Goal: Task Accomplishment & Management: Use online tool/utility

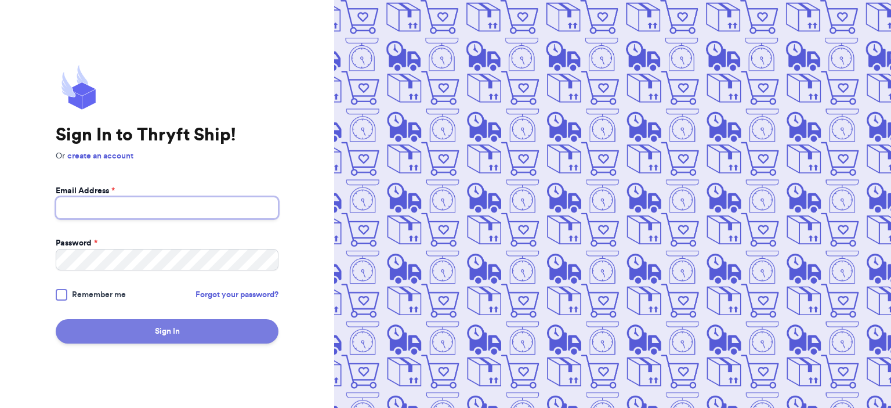
type input "[EMAIL_ADDRESS][DOMAIN_NAME]"
click at [138, 327] on button "Sign In" at bounding box center [167, 331] width 223 height 24
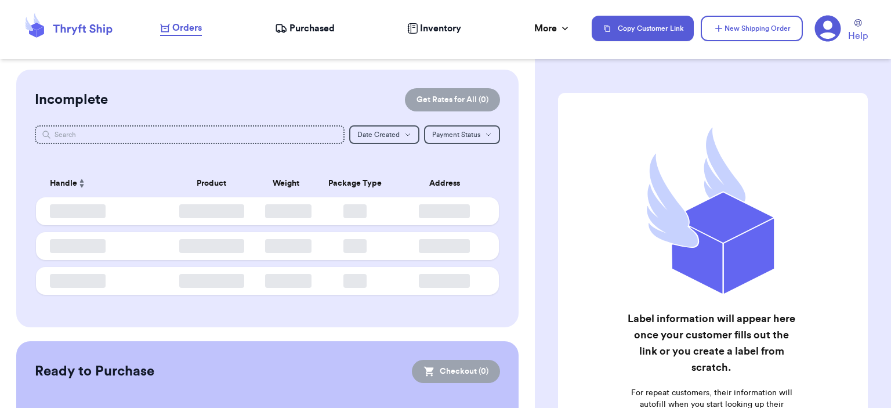
checkbox input "false"
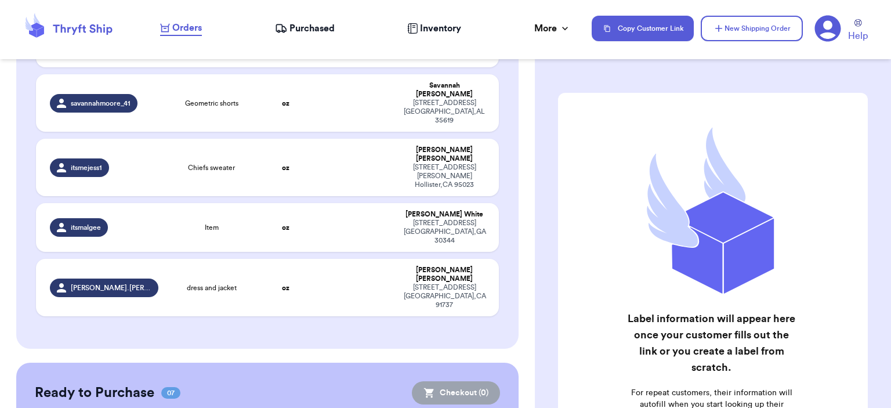
scroll to position [812, 0]
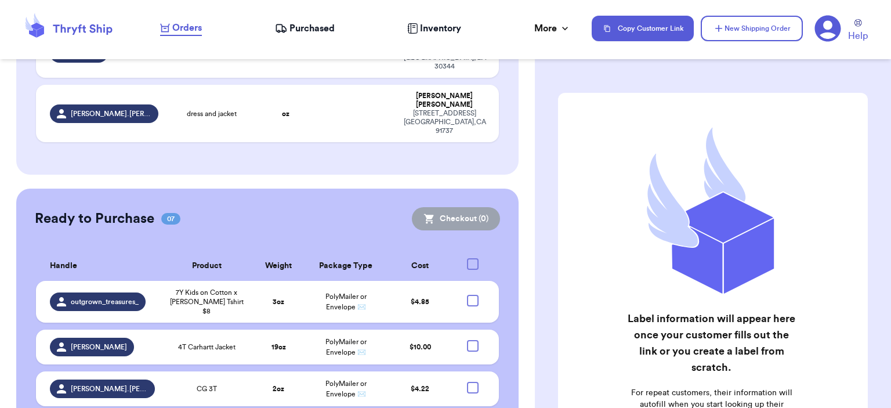
click at [744, 48] on header "Orders Purchased Inventory More Stats Completed Orders Copy Customer Link New S…" at bounding box center [445, 29] width 891 height 59
click at [744, 37] on button "New Shipping Order" at bounding box center [752, 29] width 102 height 26
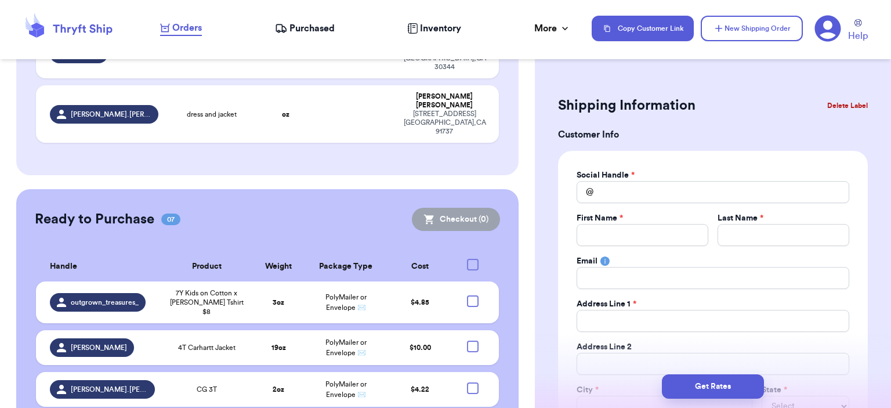
click at [625, 180] on label "Social Handle *" at bounding box center [605, 175] width 58 height 12
click at [618, 187] on input "Total Amount Paid" at bounding box center [712, 192] width 273 height 22
type input "w"
type input "wa"
type input "wal"
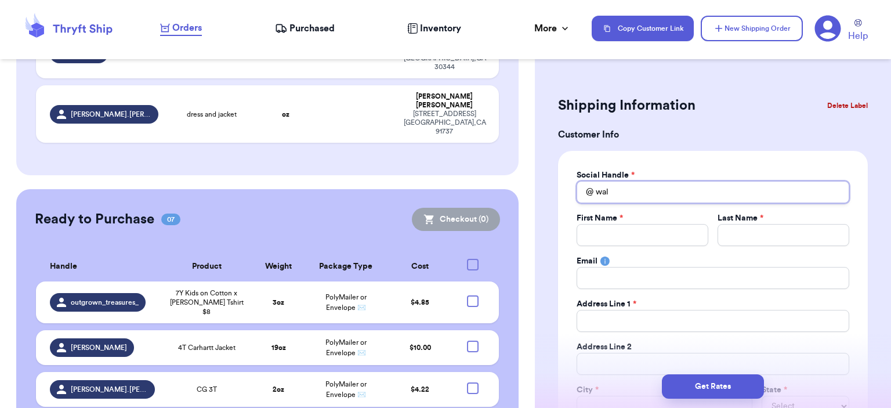
type input "wall"
type input "walls"
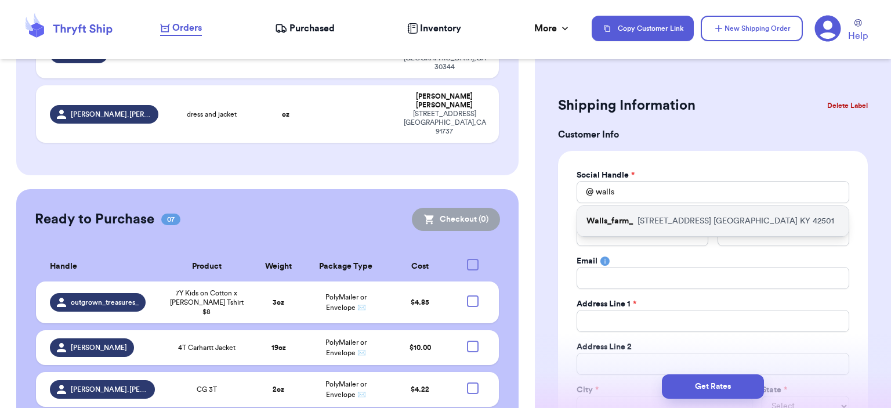
click at [678, 213] on div "Walls_farm_ [STREET_ADDRESS]" at bounding box center [712, 221] width 271 height 30
type input "Walls_farm_"
type input "[PERSON_NAME]"
type input "Walls"
type input "[EMAIL_ADDRESS][DOMAIN_NAME]"
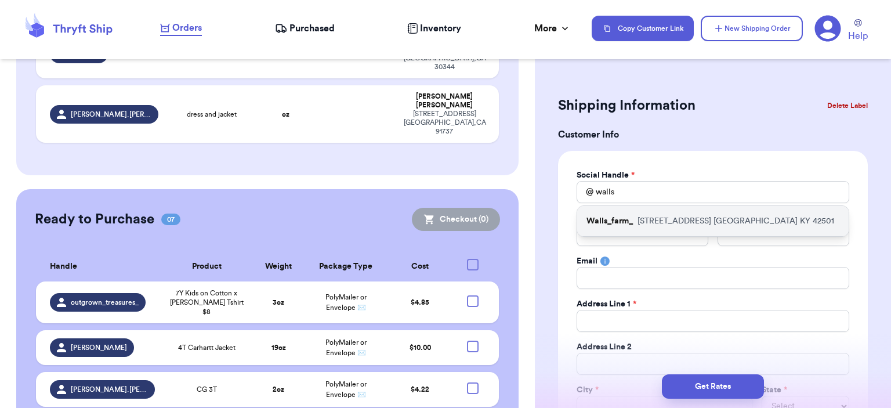
type input "[STREET_ADDRESS]"
type input "[GEOGRAPHIC_DATA]"
select select "KY"
type input "42501"
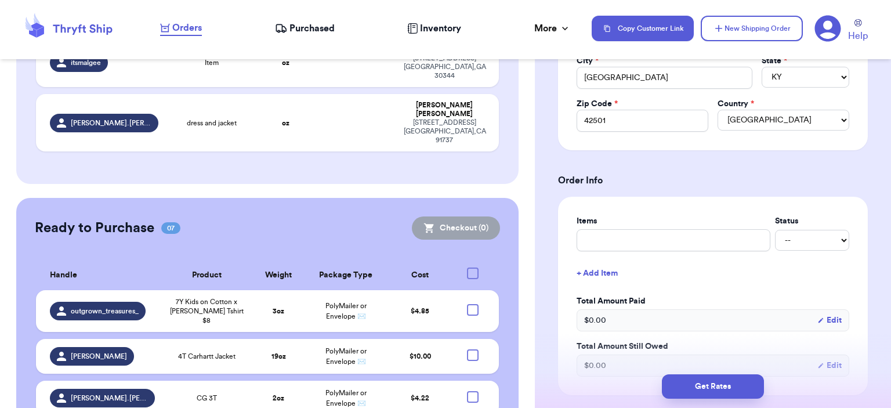
scroll to position [348, 0]
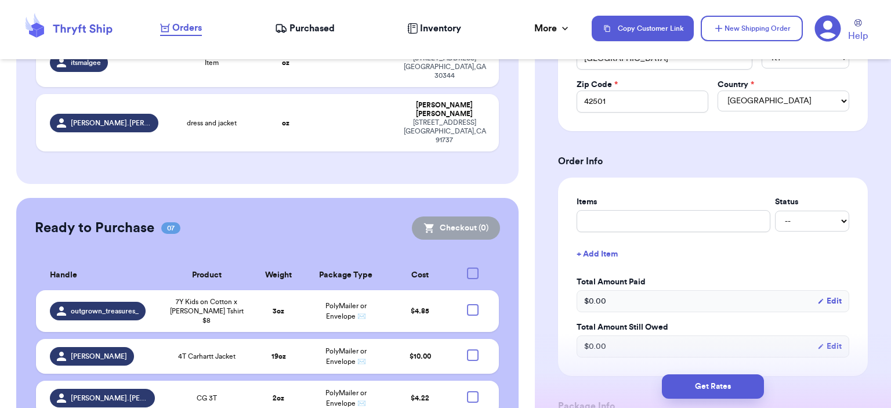
click at [658, 233] on div "Items Status -- Paid Owes + Add Item Total Amount Paid $ 0.00 Edit Total Amount…" at bounding box center [712, 276] width 273 height 161
drag, startPoint x: 652, startPoint y: 223, endPoint x: 647, endPoint y: 217, distance: 7.0
click at [652, 223] on input "text" at bounding box center [673, 221] width 194 height 22
type input "bag"
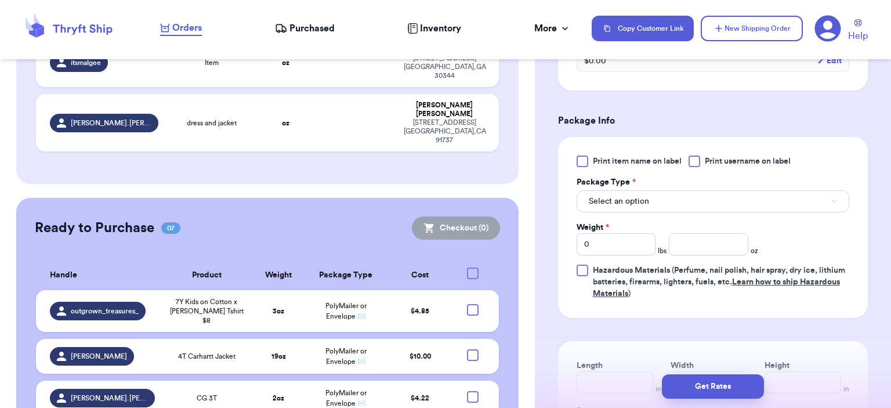
scroll to position [638, 0]
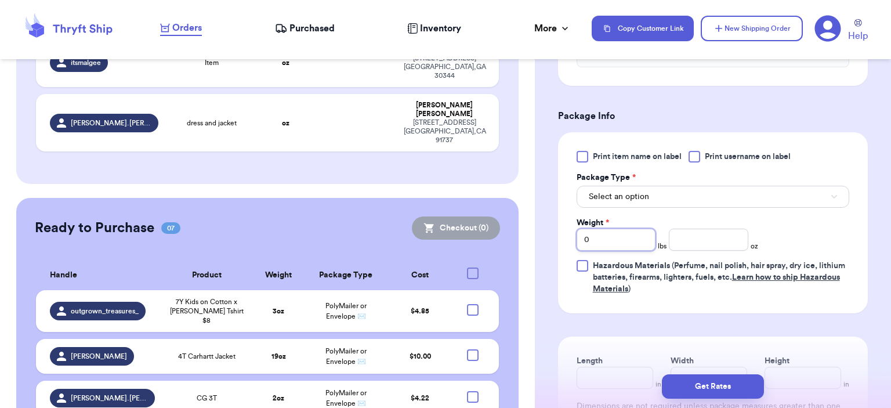
drag, startPoint x: 616, startPoint y: 226, endPoint x: 539, endPoint y: 220, distance: 76.8
click at [542, 223] on div "Shipping Information Delete Label Customer Info Social Handle * @ Walls_farm_ F…" at bounding box center [713, 19] width 356 height 1175
type input "1"
click at [712, 236] on input "number" at bounding box center [708, 239] width 79 height 22
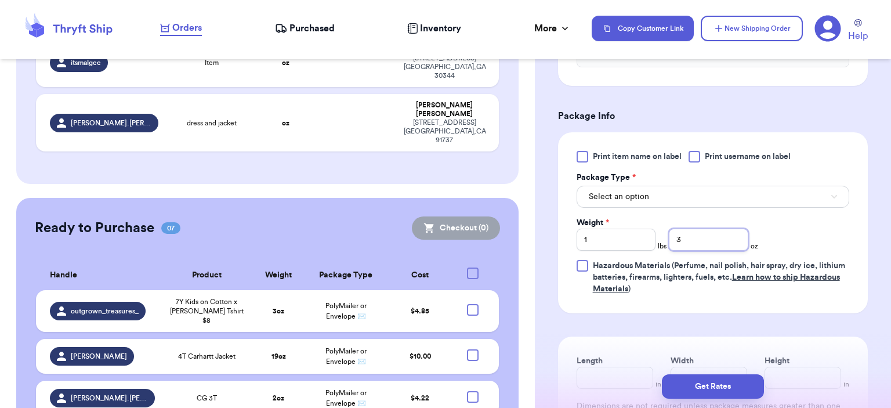
type input "3"
click at [687, 187] on button "Select an option" at bounding box center [712, 197] width 273 height 22
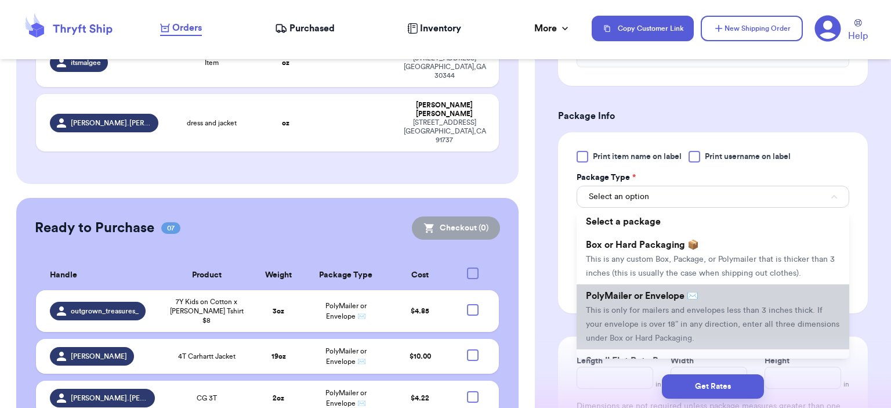
click at [670, 292] on span "PolyMailer or Envelope ✉️" at bounding box center [642, 295] width 113 height 9
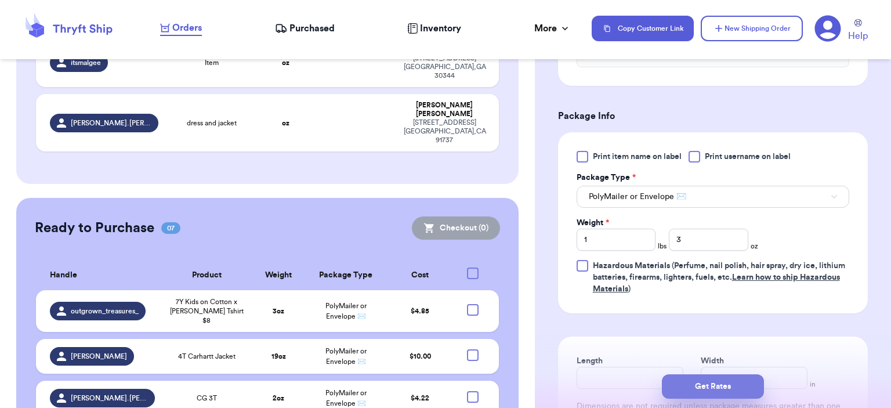
click at [735, 380] on button "Get Rates" at bounding box center [713, 386] width 102 height 24
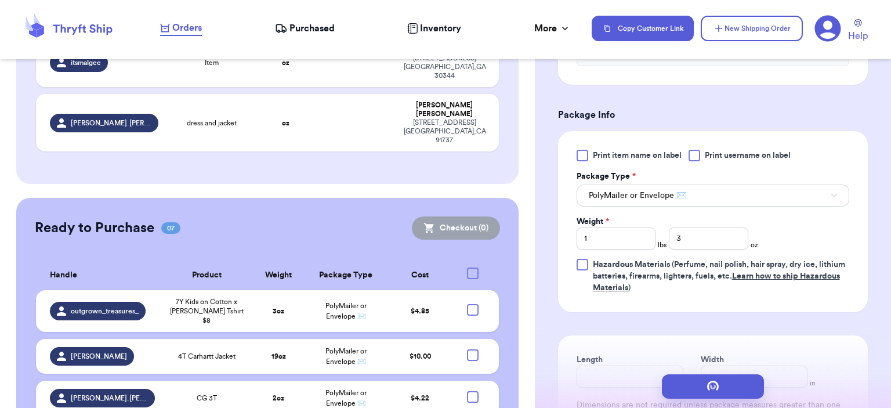
scroll to position [0, 0]
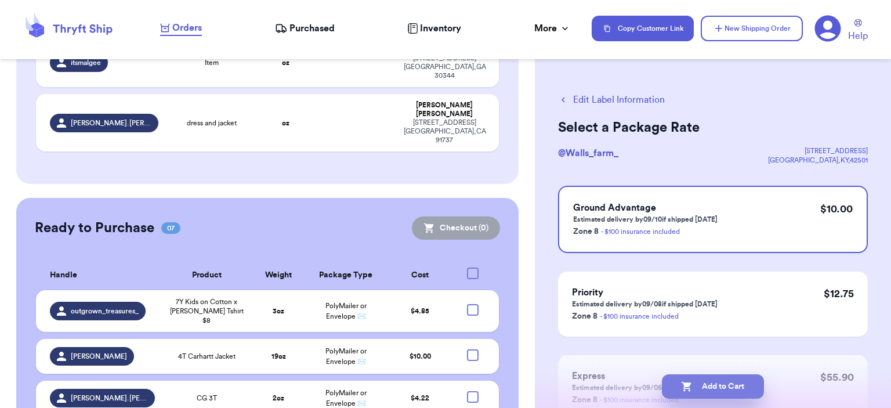
click at [750, 383] on button "Add to Cart" at bounding box center [713, 386] width 102 height 24
